Goal: Use online tool/utility: Utilize a website feature to perform a specific function

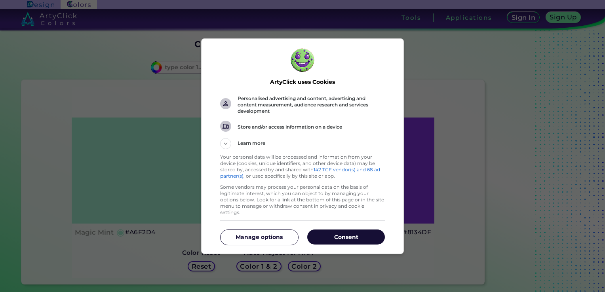
click at [360, 238] on button "Consent" at bounding box center [346, 237] width 78 height 15
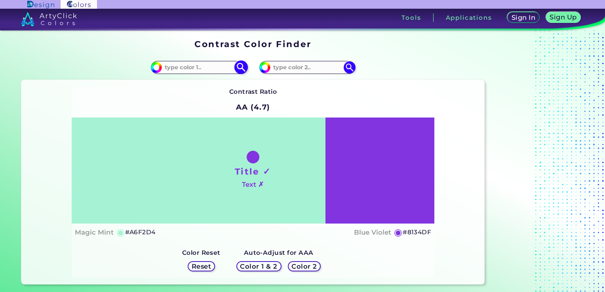
click at [199, 71] on input at bounding box center [199, 67] width 74 height 11
paste input "#205134"
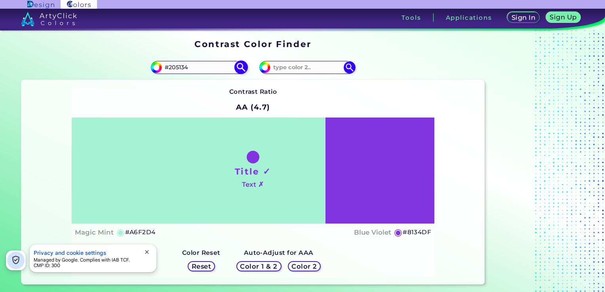
type input "#205134"
click at [238, 70] on img at bounding box center [241, 68] width 14 height 14
type input "#205134"
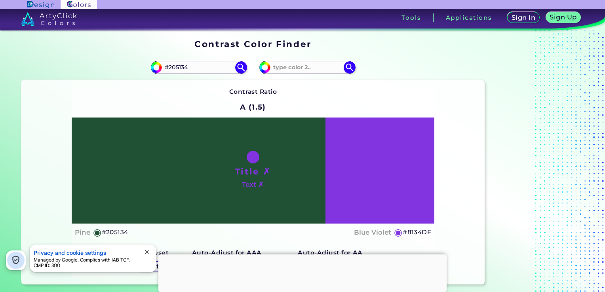
drag, startPoint x: 216, startPoint y: 65, endPoint x: 137, endPoint y: 60, distance: 79.4
click at [138, 59] on div "#205134 #205134" at bounding box center [137, 67] width 232 height 25
click at [289, 74] on div "#8134df" at bounding box center [369, 67] width 232 height 25
click at [293, 71] on input at bounding box center [307, 67] width 74 height 11
paste input "#205134"
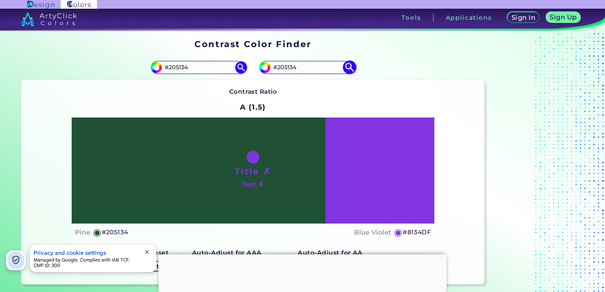
type input "#205134"
click at [348, 67] on img at bounding box center [349, 68] width 14 height 14
type input "#205134"
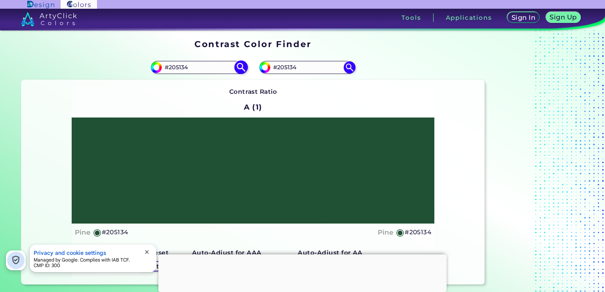
drag, startPoint x: 211, startPoint y: 67, endPoint x: 154, endPoint y: 70, distance: 57.9
click at [154, 70] on div "#205134 #205134" at bounding box center [199, 67] width 96 height 13
click at [238, 71] on img at bounding box center [241, 68] width 14 height 14
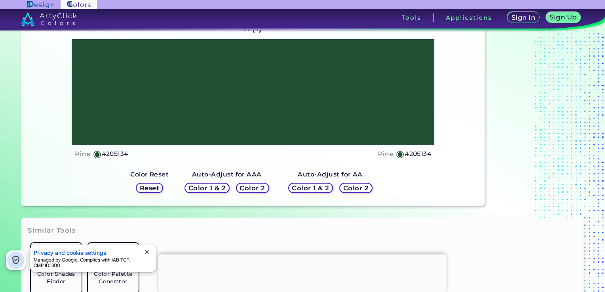
scroll to position [79, 0]
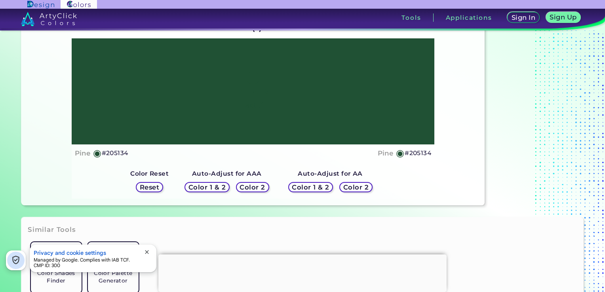
click at [247, 188] on h5 "Color 2" at bounding box center [252, 187] width 27 height 7
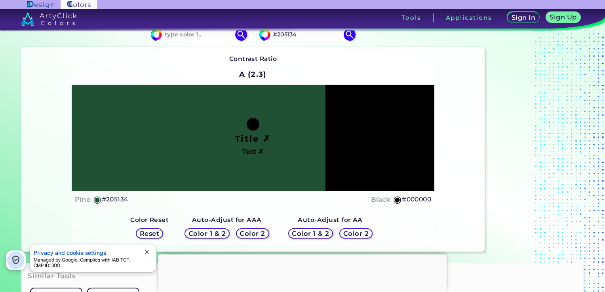
scroll to position [40, 0]
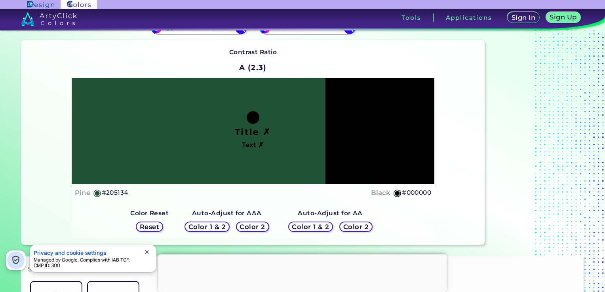
click at [218, 228] on h5 "Color 1 & 2" at bounding box center [207, 227] width 34 height 6
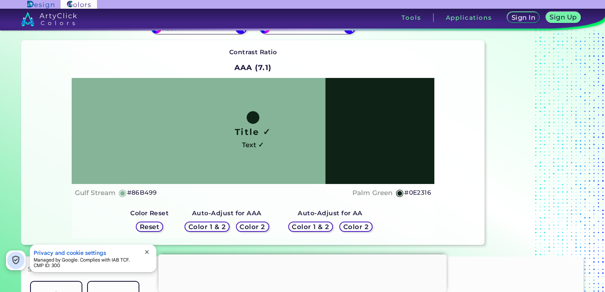
click at [218, 228] on h5 "Color 1 & 2" at bounding box center [206, 227] width 37 height 6
click at [306, 226] on h5 "Color 1 & 2" at bounding box center [310, 227] width 38 height 7
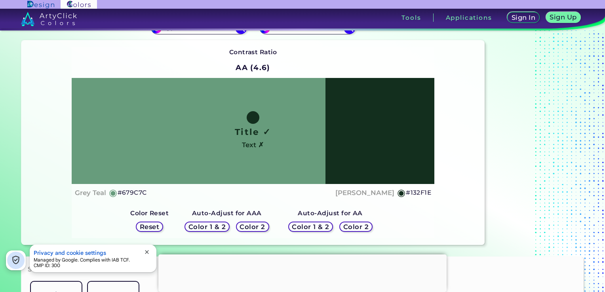
click at [354, 226] on h5 "Color 2" at bounding box center [355, 227] width 23 height 6
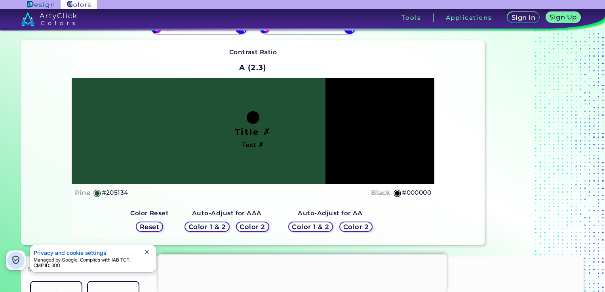
click at [318, 230] on h5 "Color 1 & 2" at bounding box center [311, 227] width 36 height 6
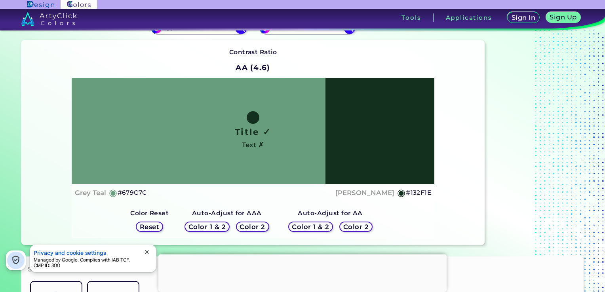
click at [348, 228] on h5 "Color 2" at bounding box center [356, 227] width 25 height 6
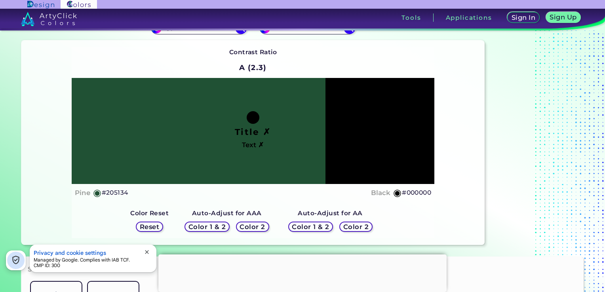
click at [163, 225] on div "Reset" at bounding box center [149, 226] width 29 height 11
click at [162, 226] on div "Reset" at bounding box center [149, 227] width 25 height 10
click at [156, 227] on h5 "Reset" at bounding box center [150, 227] width 18 height 6
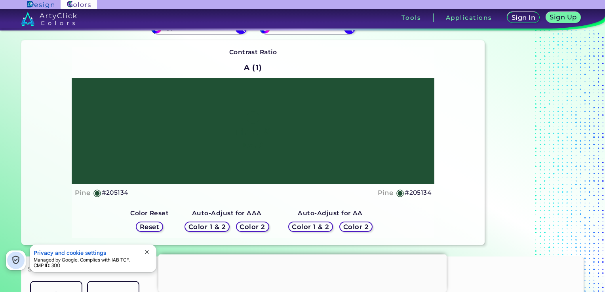
scroll to position [0, 0]
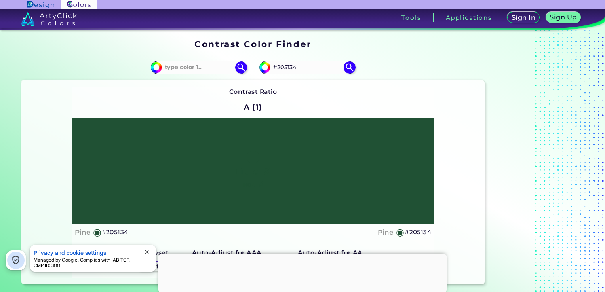
click at [282, 74] on div "#205134 #205134" at bounding box center [369, 67] width 232 height 25
click at [284, 72] on input "#205134" at bounding box center [307, 67] width 74 height 11
paste input "#205134"
drag, startPoint x: 333, startPoint y: 70, endPoint x: 302, endPoint y: 75, distance: 32.2
click at [305, 76] on div "#205134 #20#2051345134" at bounding box center [369, 67] width 232 height 25
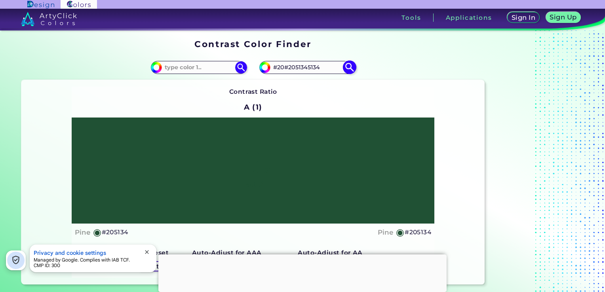
click at [292, 70] on input "#20#2051345134" at bounding box center [307, 67] width 74 height 11
drag, startPoint x: 283, startPoint y: 68, endPoint x: 202, endPoint y: 73, distance: 81.7
click at [202, 73] on section "#205134 #205134 #20#2051345134 Contrast Ratio A (1) Title ✗ Text ✗ Pine ◉ Pine" at bounding box center [253, 169] width 470 height 236
type input "#2051345134"
click at [351, 67] on img at bounding box center [349, 68] width 14 height 14
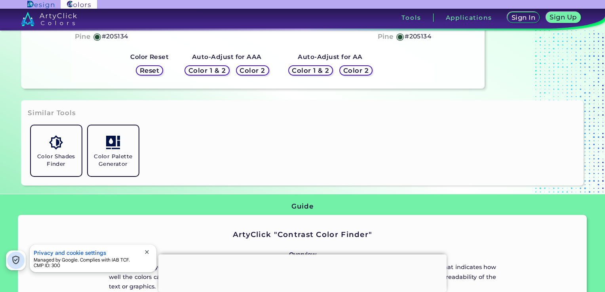
scroll to position [198, 0]
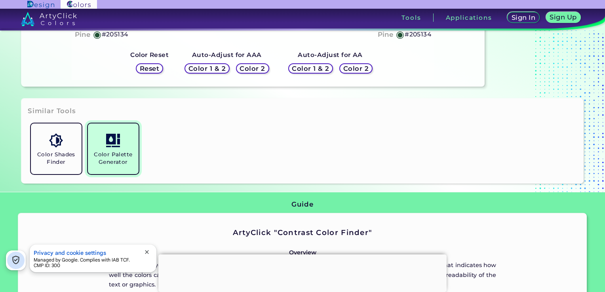
click at [123, 147] on link "Color Palette Generator" at bounding box center [113, 148] width 57 height 57
